Goal: Check status: Check status

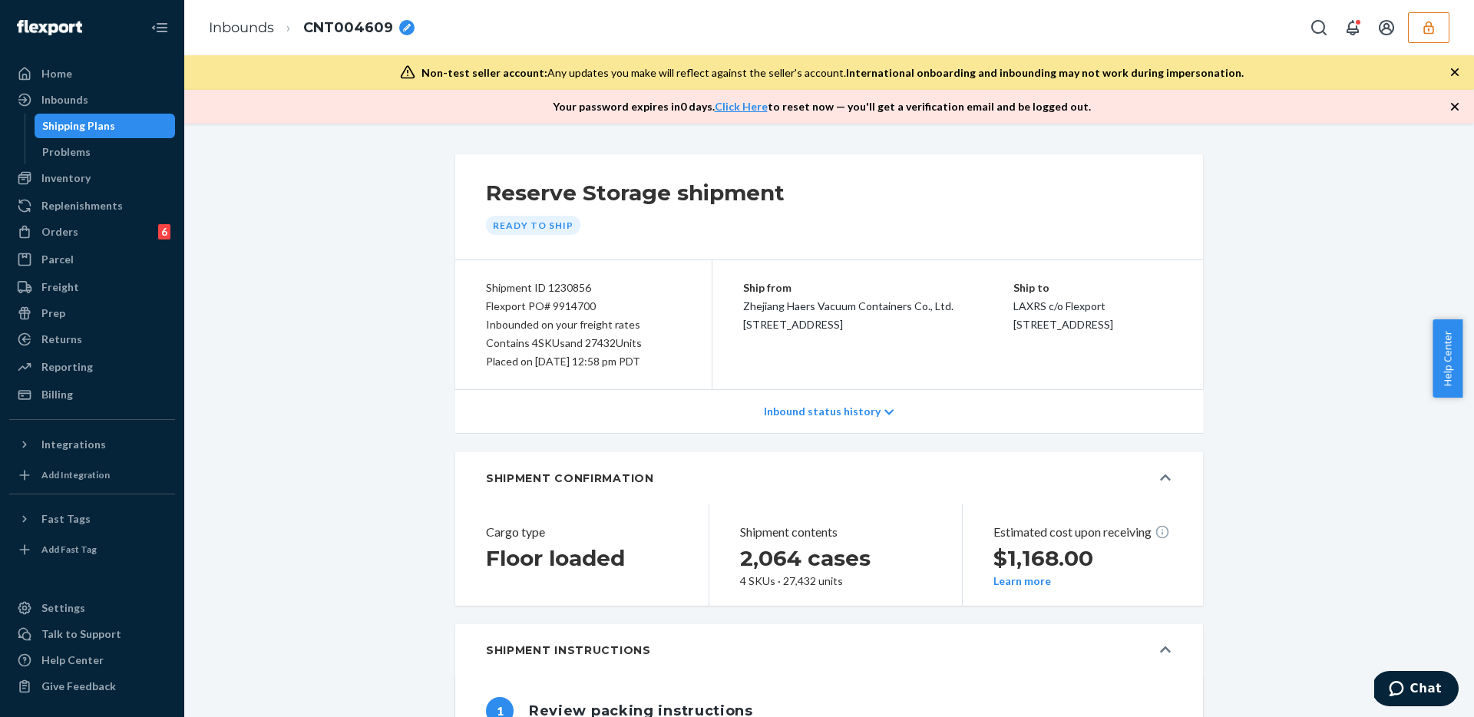
click at [1417, 35] on button "button" at bounding box center [1428, 27] width 41 height 31
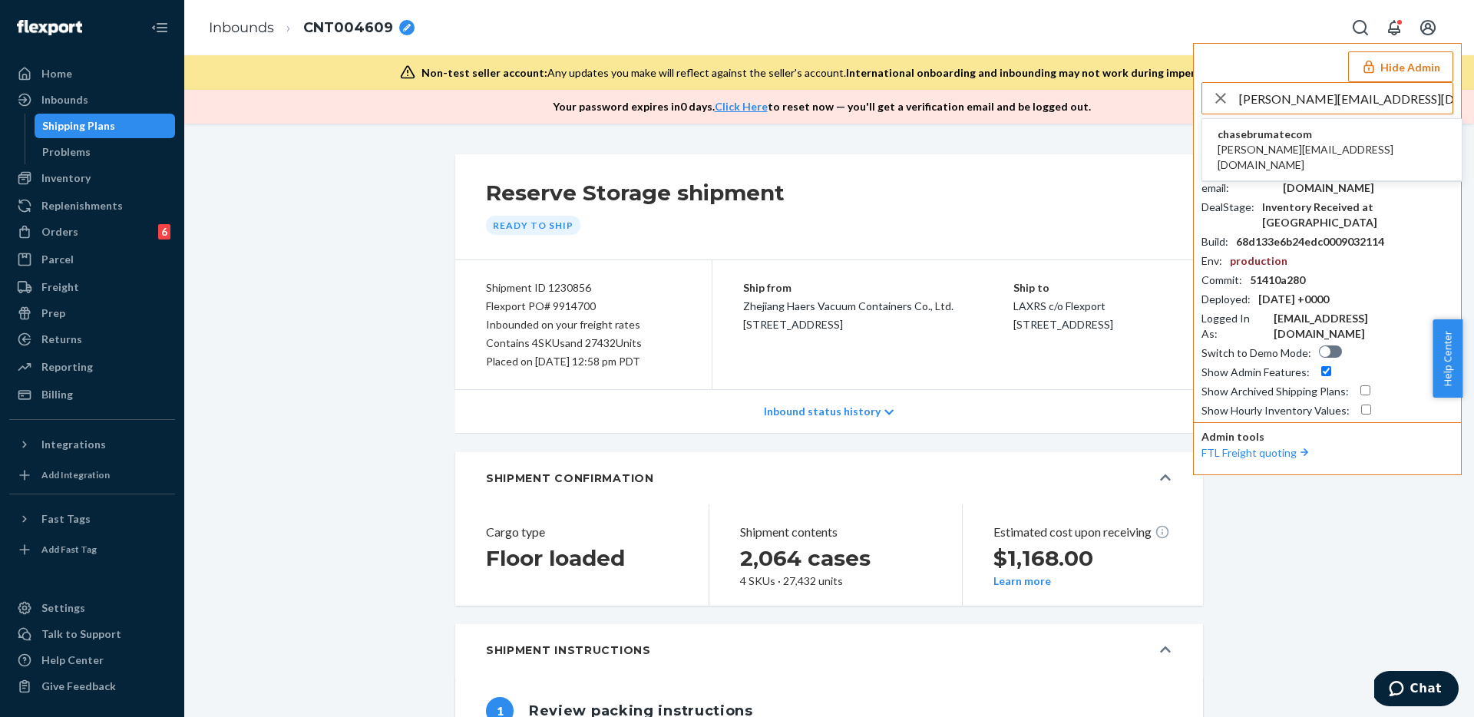
type input "[PERSON_NAME][EMAIL_ADDRESS][DOMAIN_NAME]"
click at [1351, 137] on li "chasebrumatecom [PERSON_NAME][EMAIL_ADDRESS][DOMAIN_NAME]" at bounding box center [1331, 150] width 259 height 62
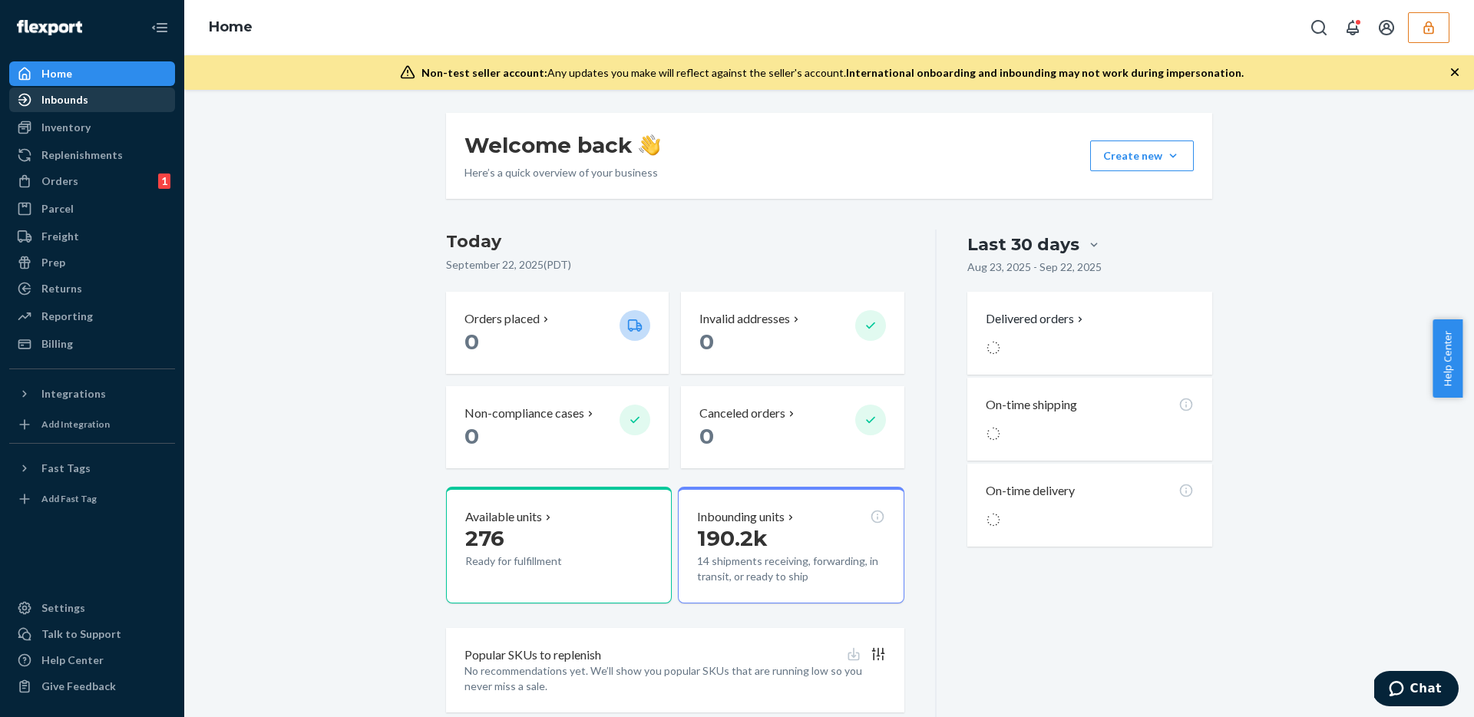
click at [94, 103] on div "Inbounds" at bounding box center [92, 99] width 163 height 21
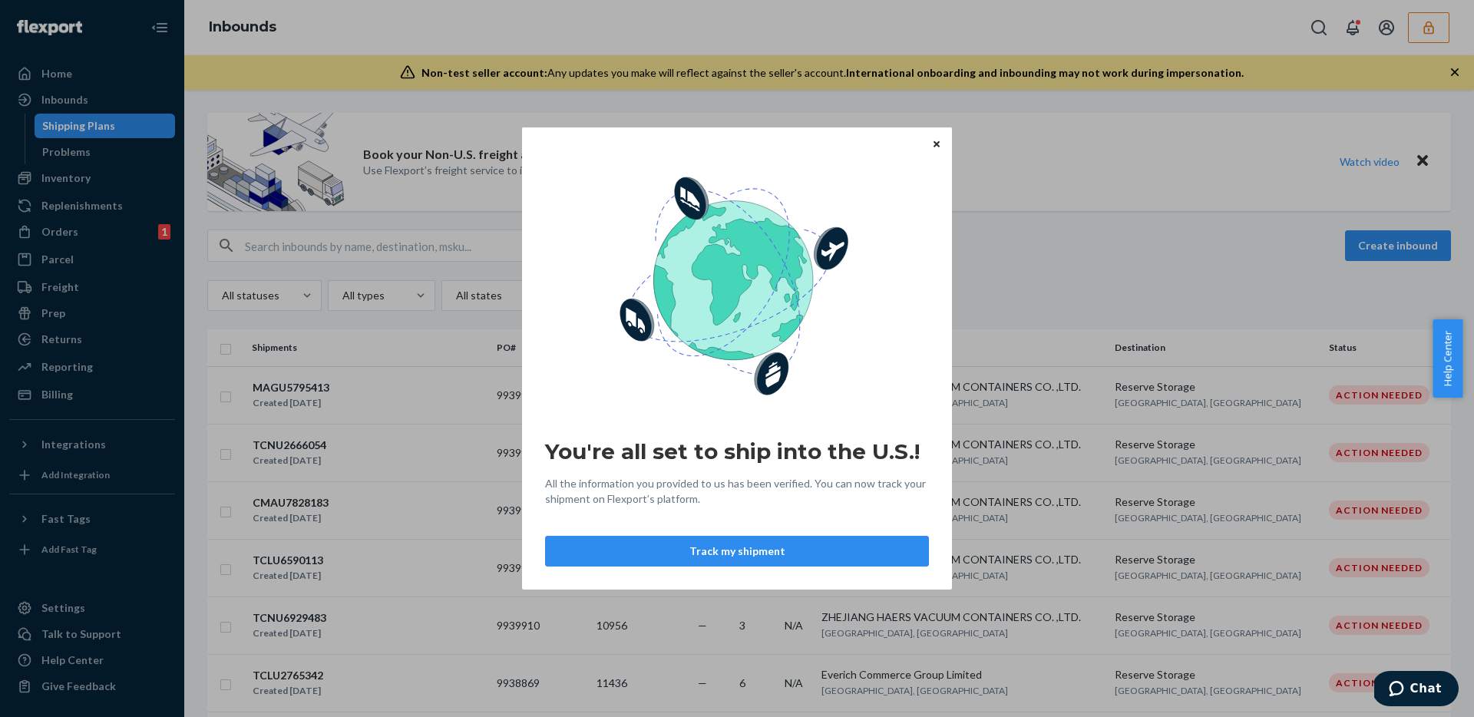
click at [927, 144] on div "You're all set to ship into the U.S.! All the information you provided to us ha…" at bounding box center [737, 358] width 430 height 462
click at [934, 145] on icon "Close" at bounding box center [936, 143] width 6 height 6
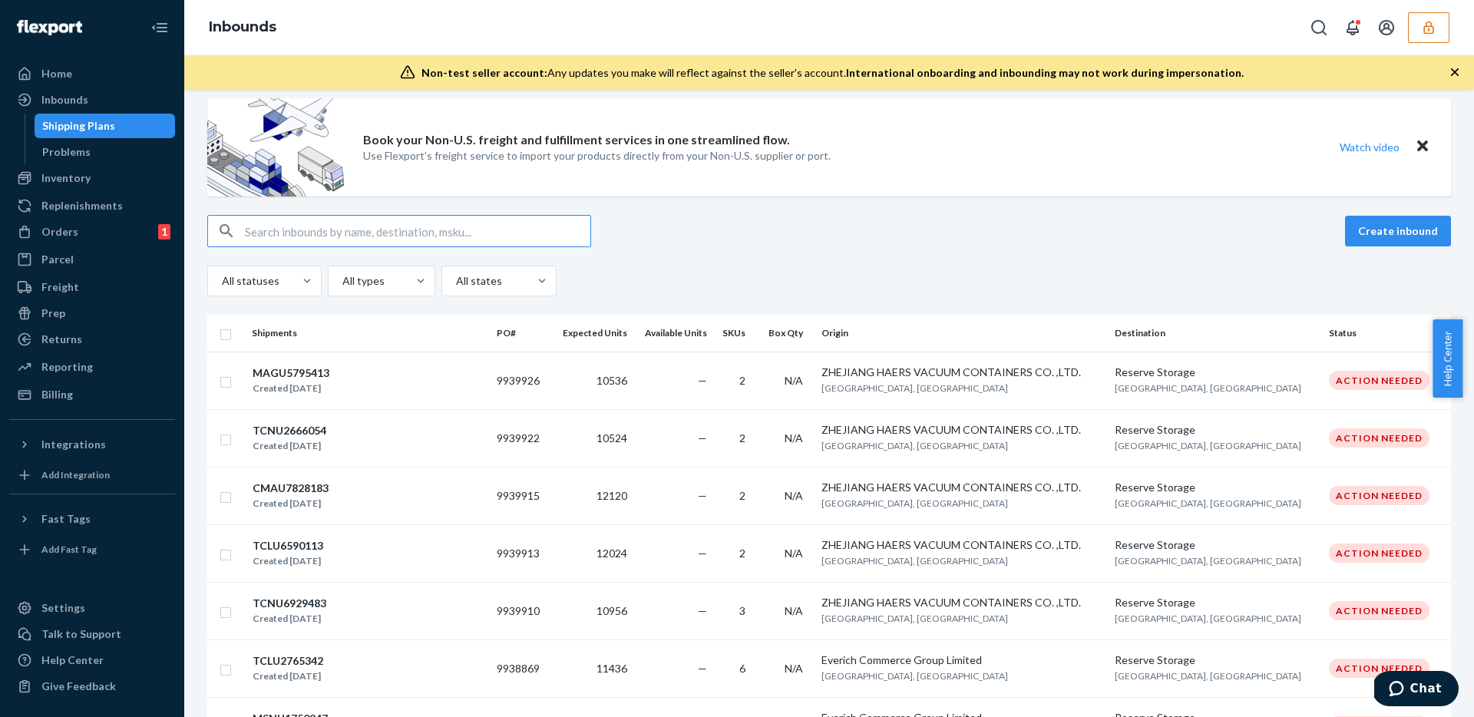
scroll to position [41, 0]
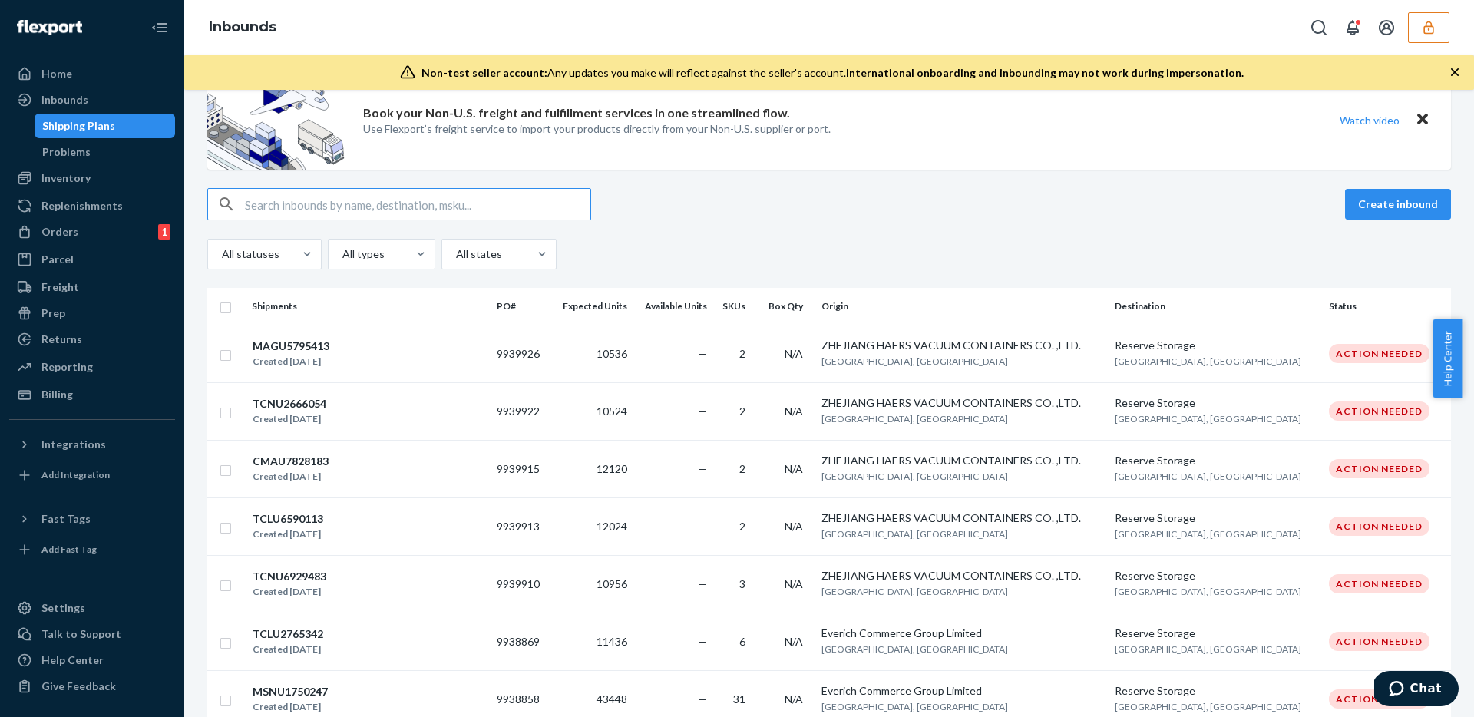
paste input "21060"
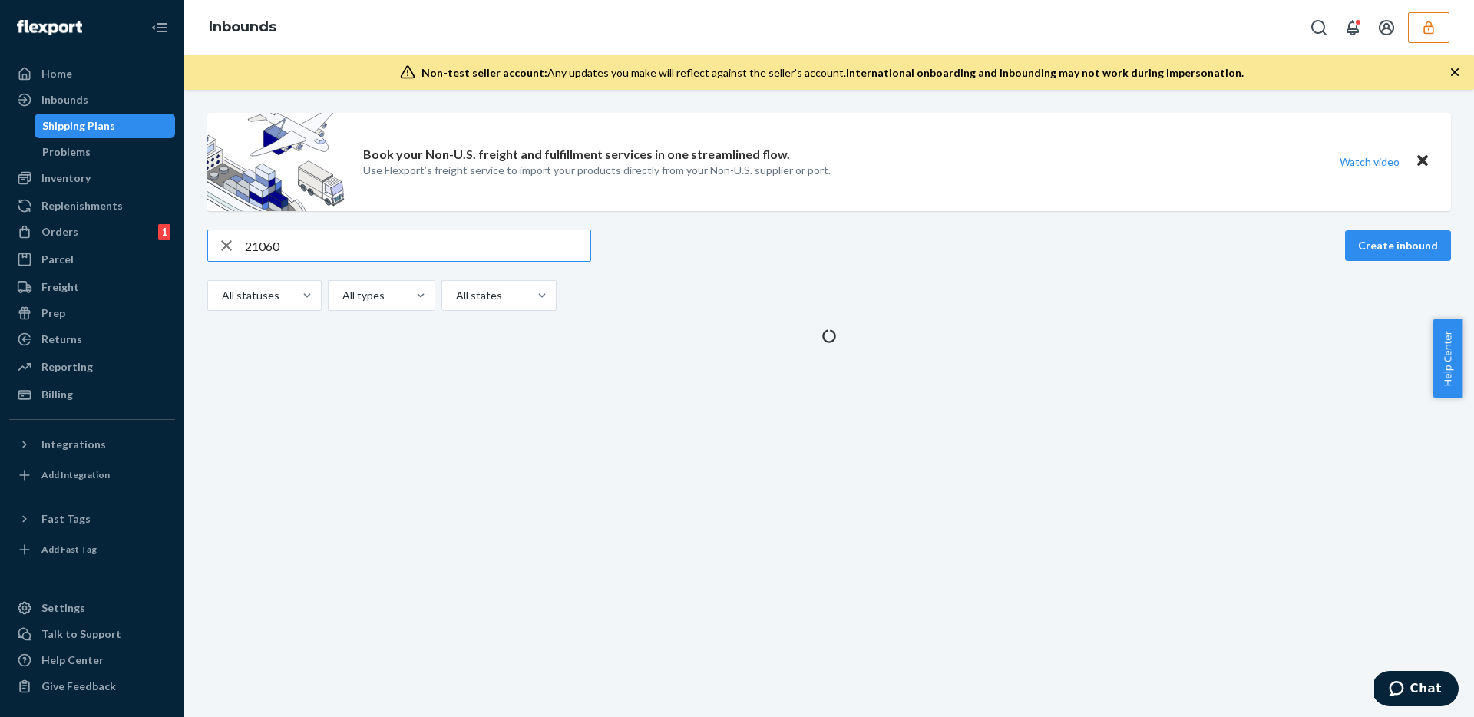
scroll to position [0, 0]
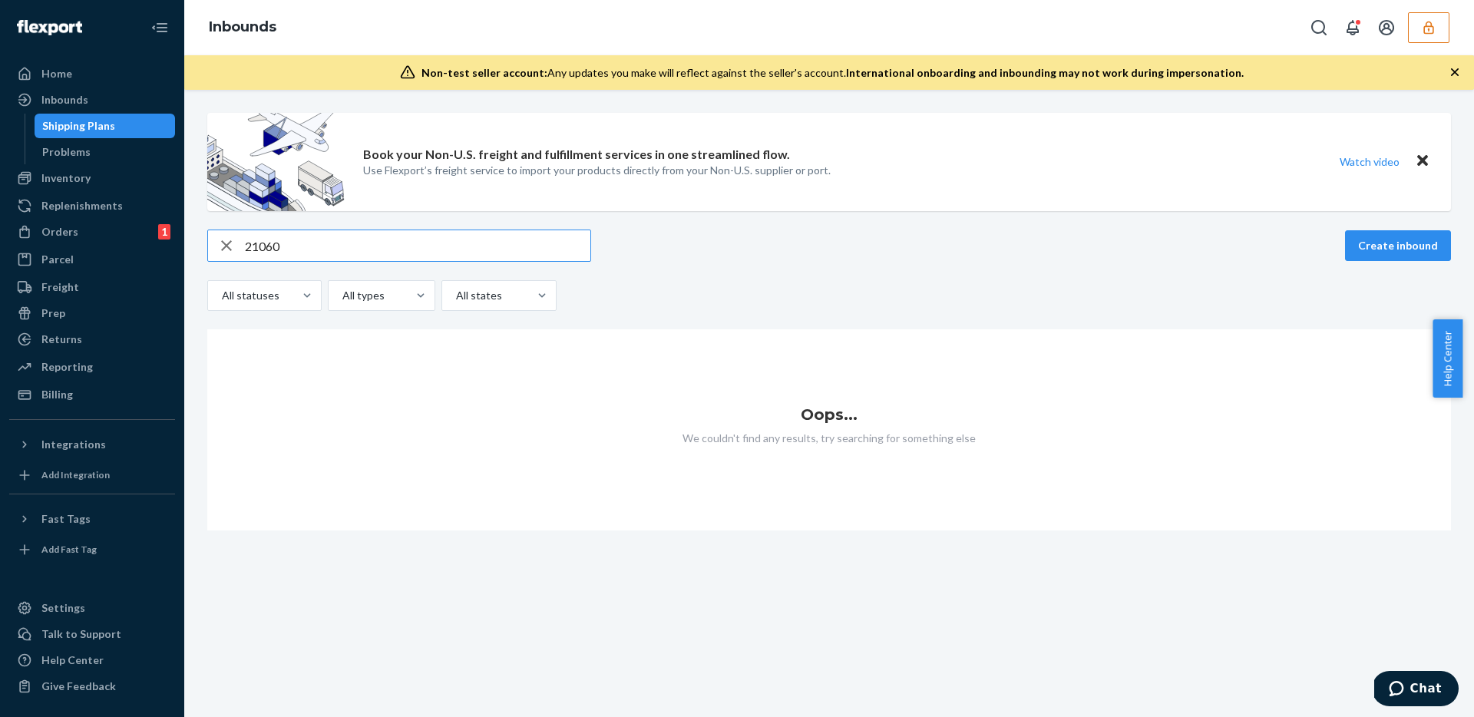
type input "21060"
click at [236, 245] on div "button" at bounding box center [226, 245] width 37 height 31
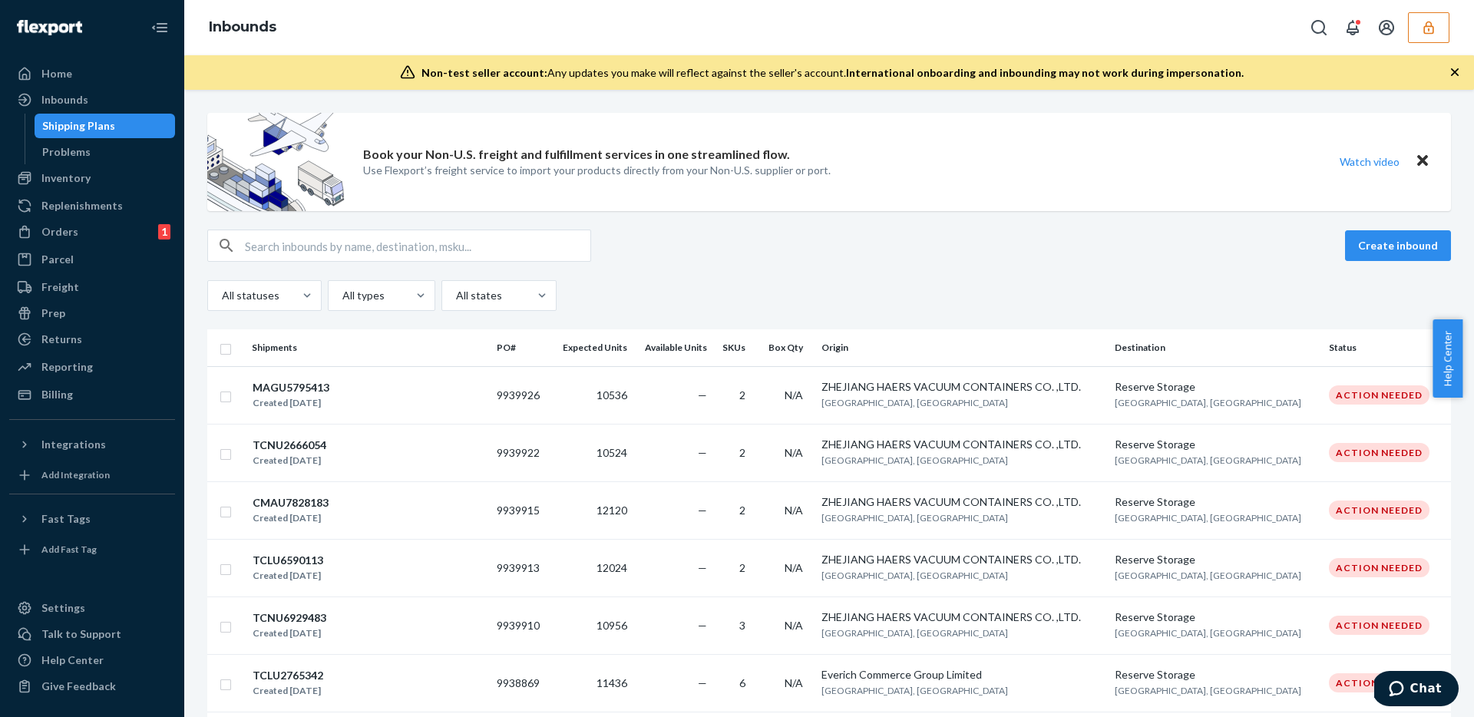
click at [775, 262] on div "Create inbound All statuses All types All states" at bounding box center [829, 270] width 1244 height 81
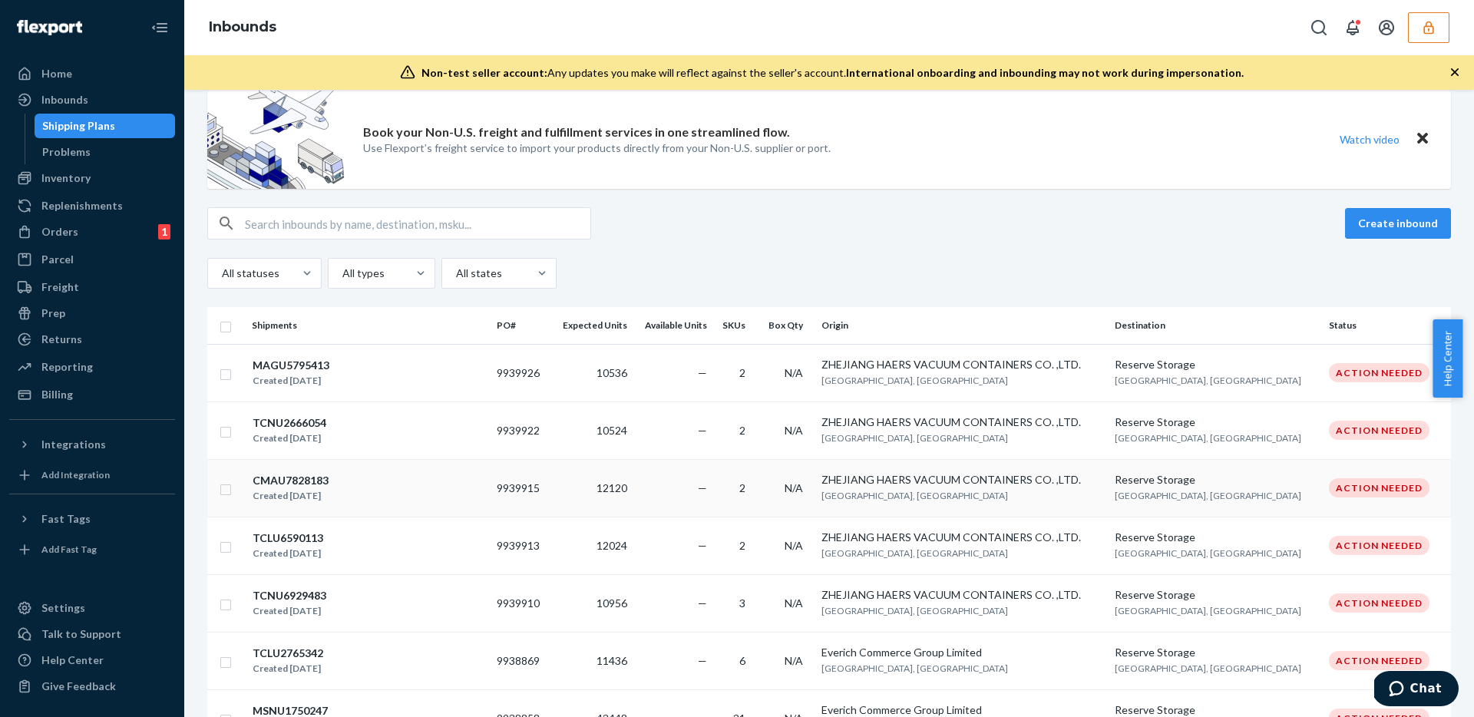
scroll to position [20, 0]
click at [1115, 270] on div "All statuses All types All states" at bounding box center [829, 275] width 1244 height 31
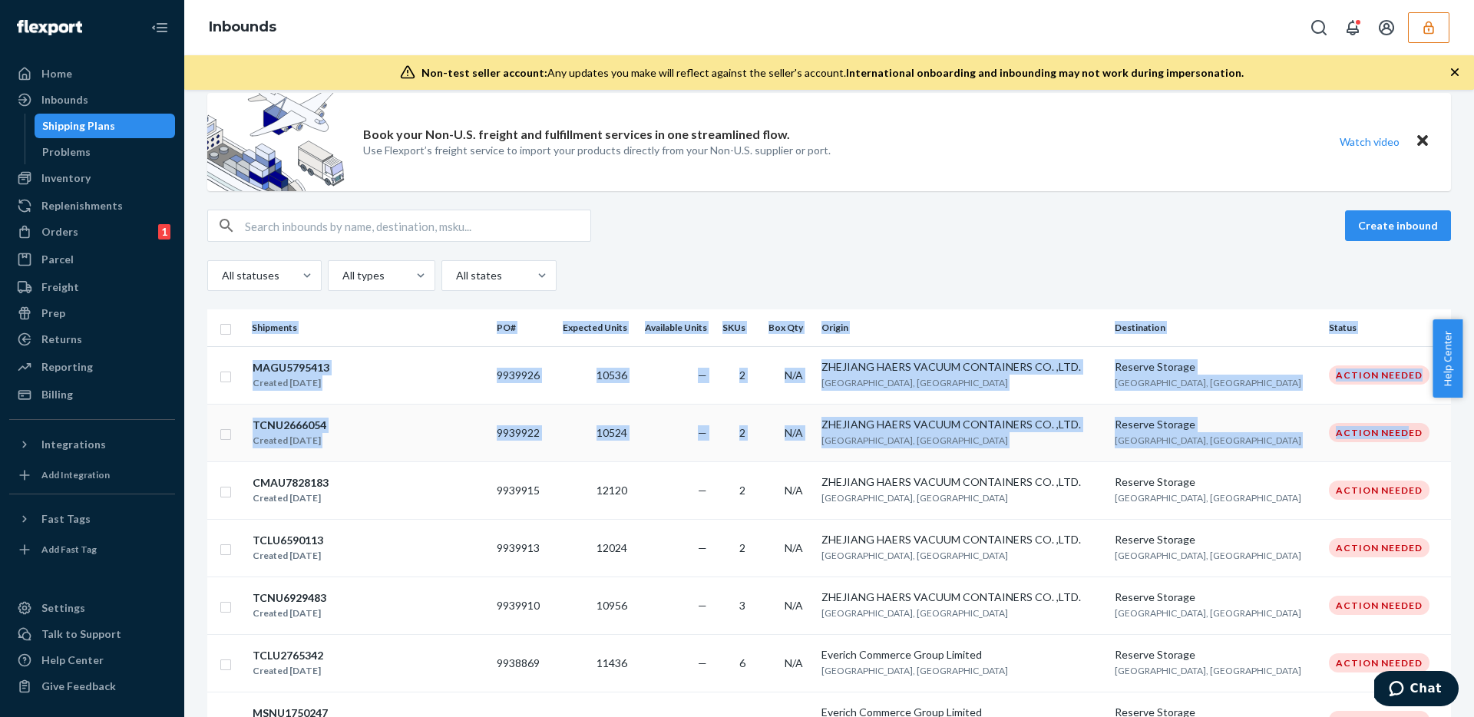
drag, startPoint x: 215, startPoint y: 300, endPoint x: 1382, endPoint y: 434, distance: 1175.2
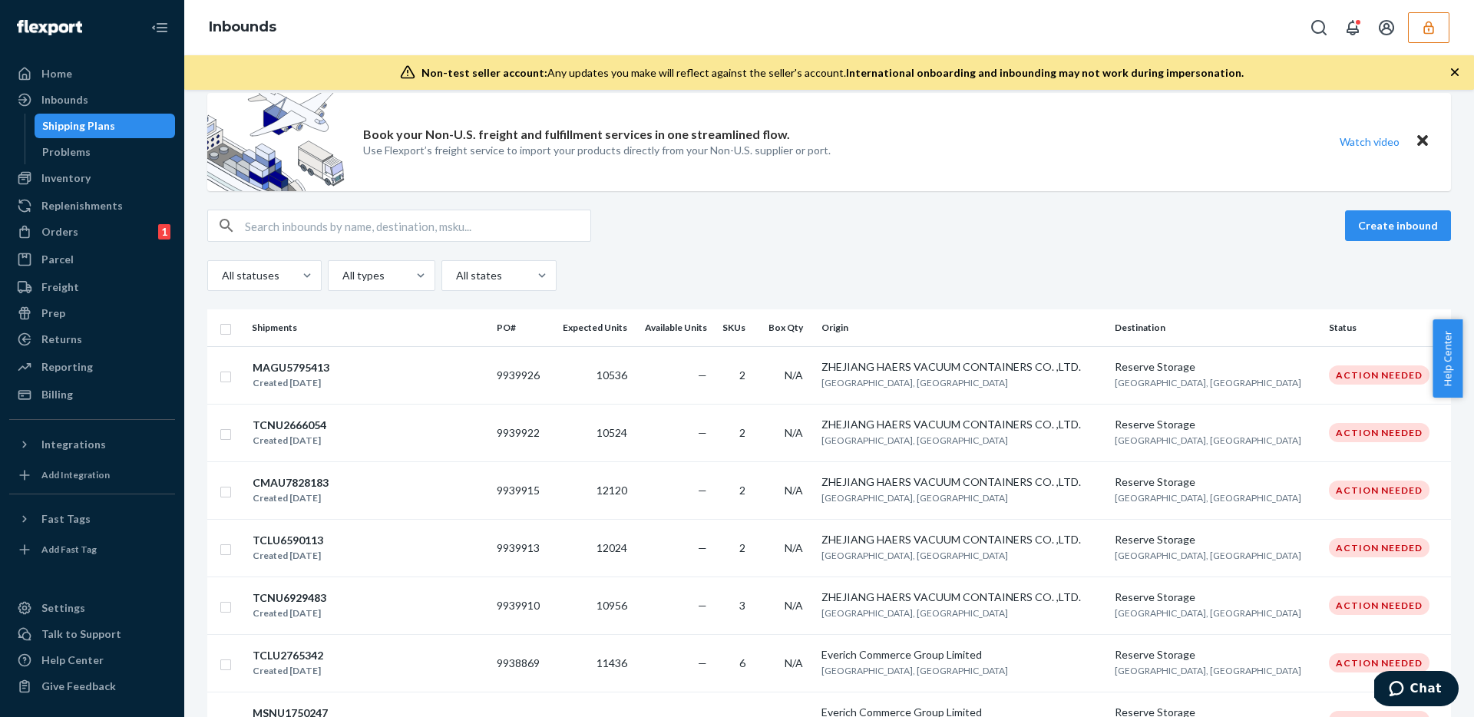
click at [761, 228] on div "Create inbound" at bounding box center [829, 226] width 1244 height 32
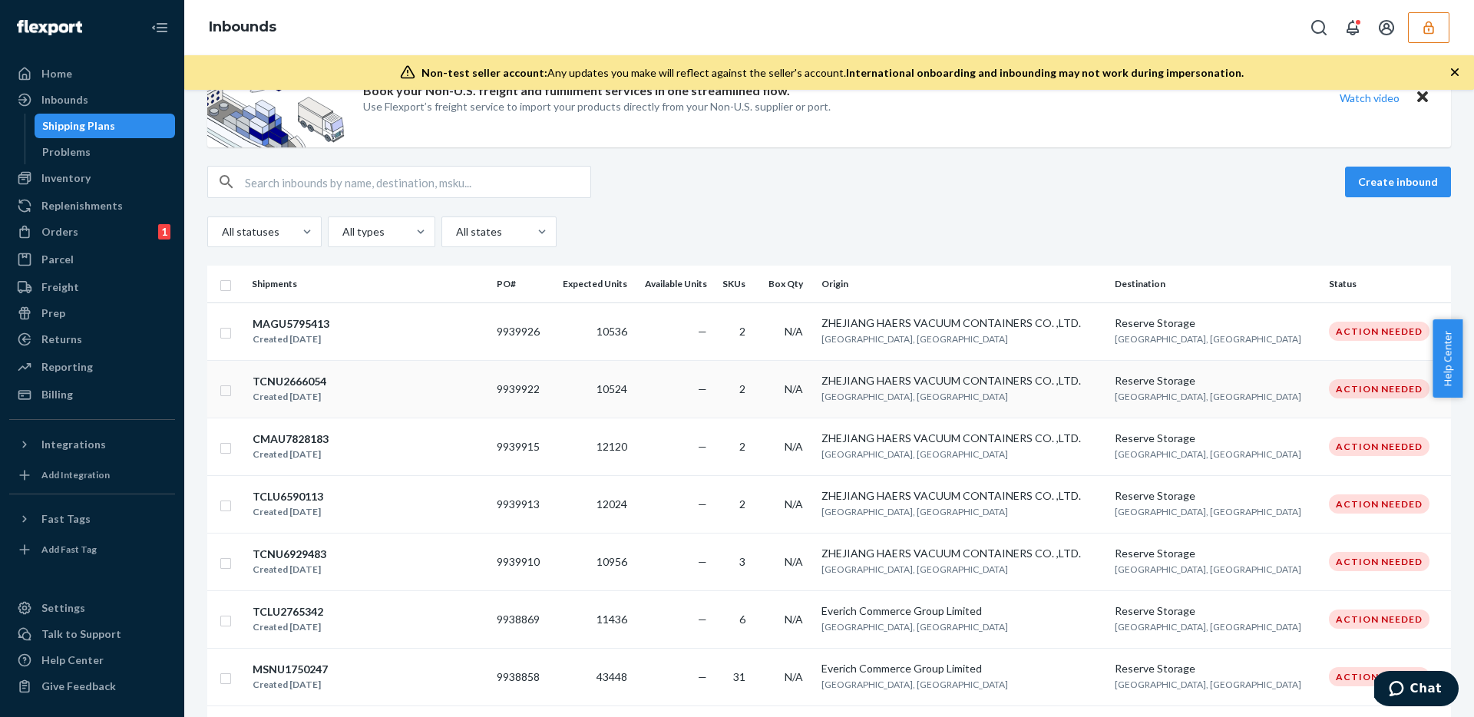
scroll to position [0, 0]
